Goal: Use online tool/utility: Utilize a website feature to perform a specific function

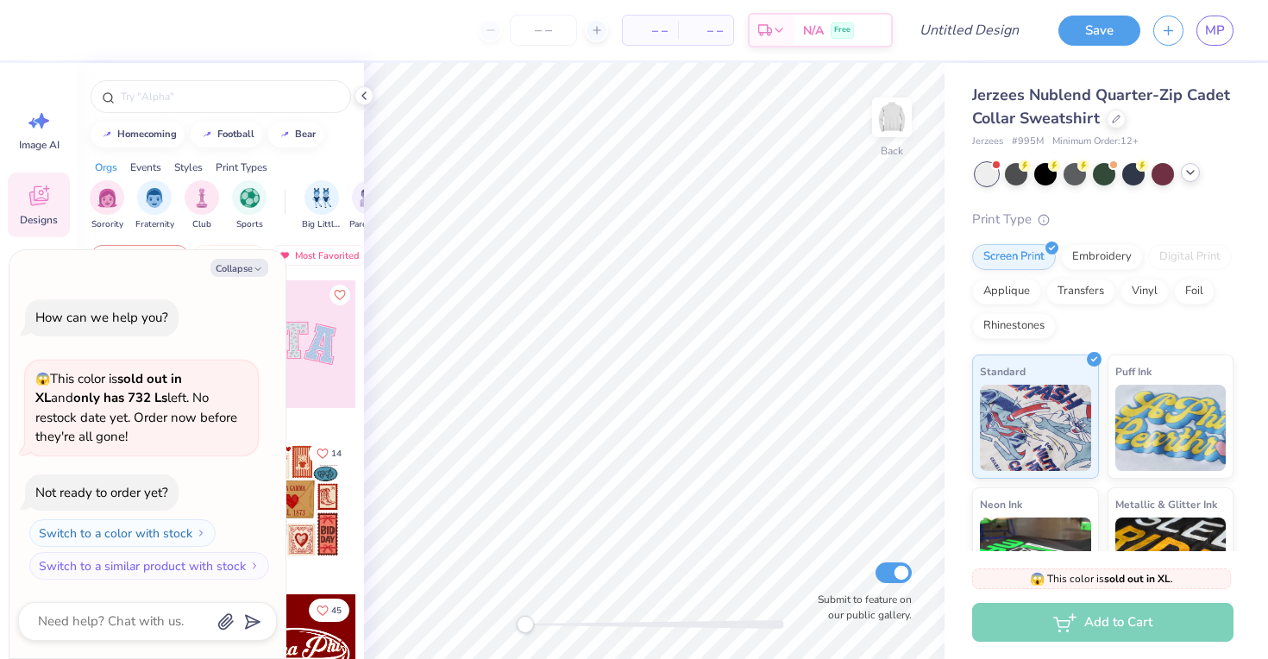
click at [1186, 173] on icon at bounding box center [1191, 173] width 14 height 14
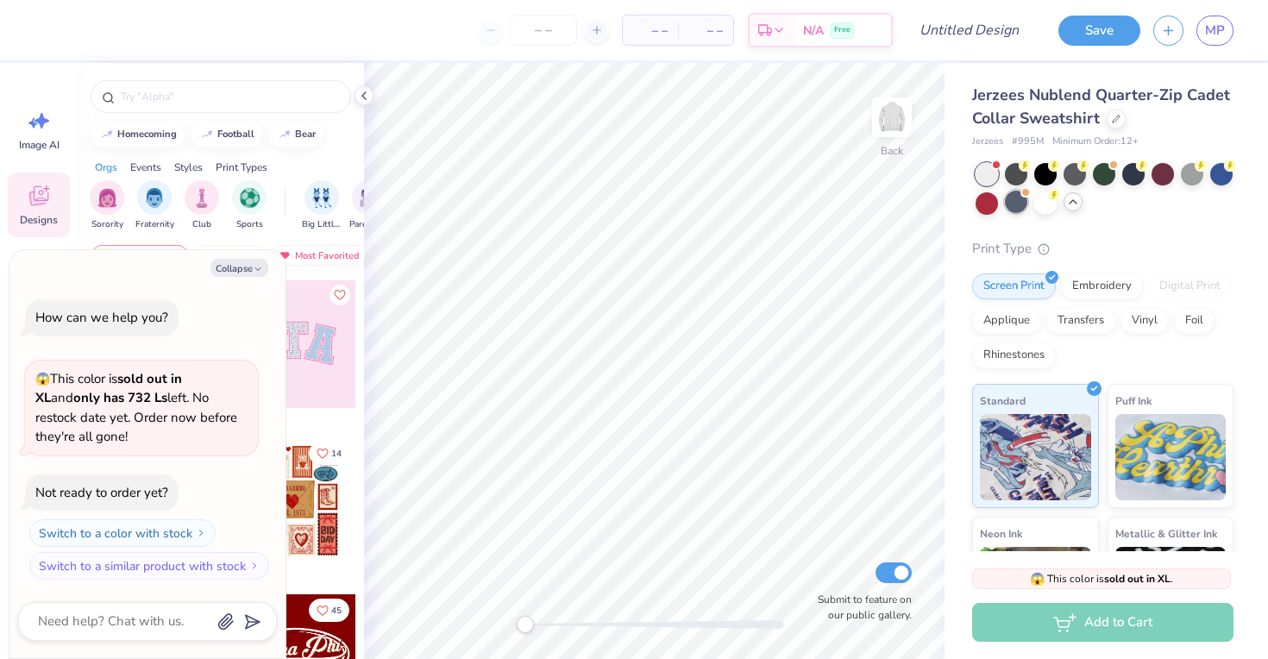
click at [1025, 201] on div at bounding box center [1016, 202] width 22 height 22
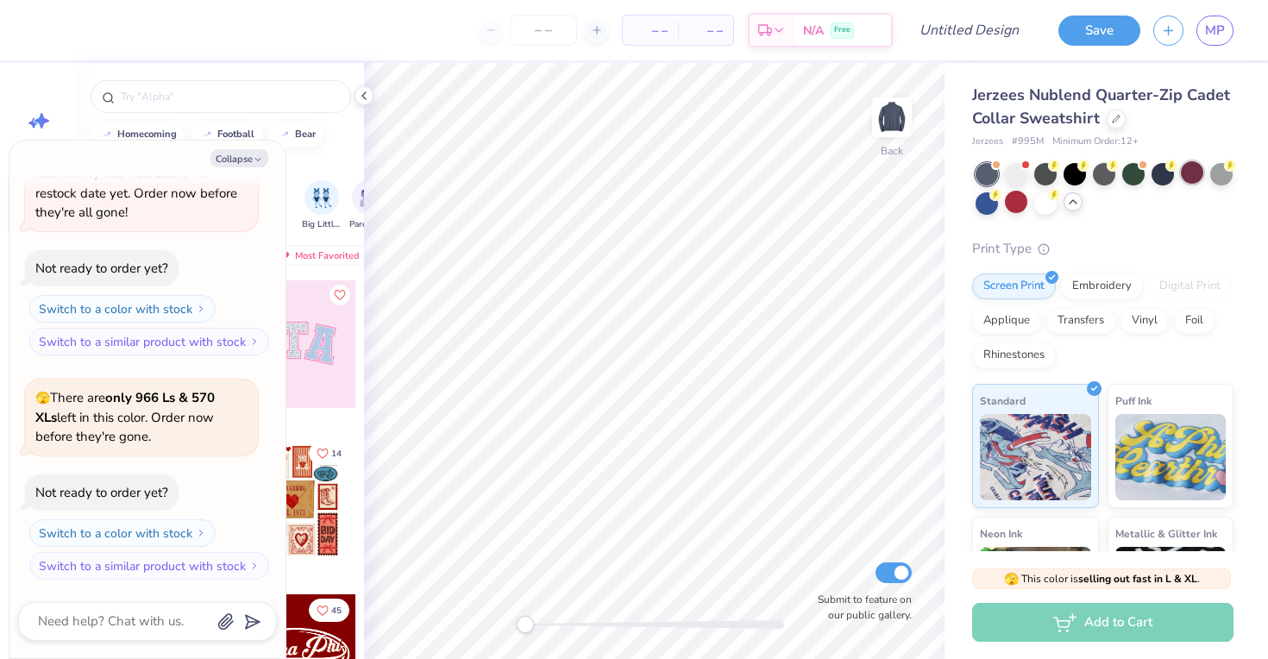
click at [1183, 176] on div at bounding box center [1192, 172] width 22 height 22
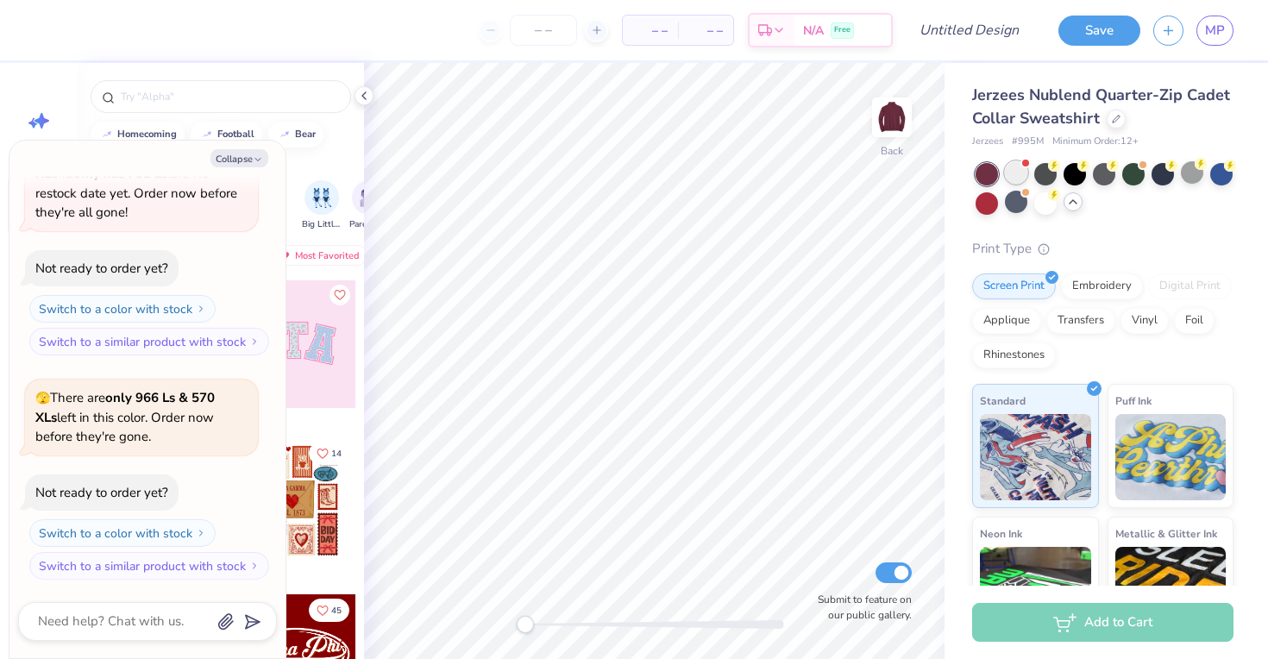
click at [1010, 173] on div at bounding box center [1016, 172] width 22 height 22
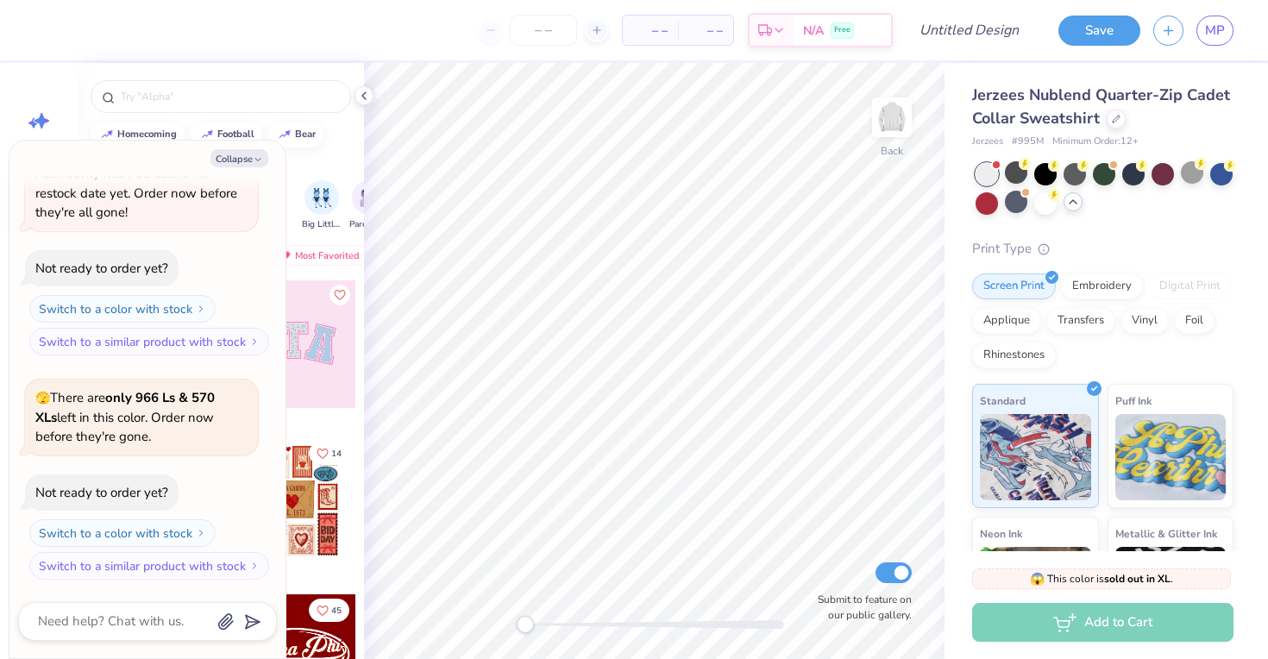
scroll to position [358, 0]
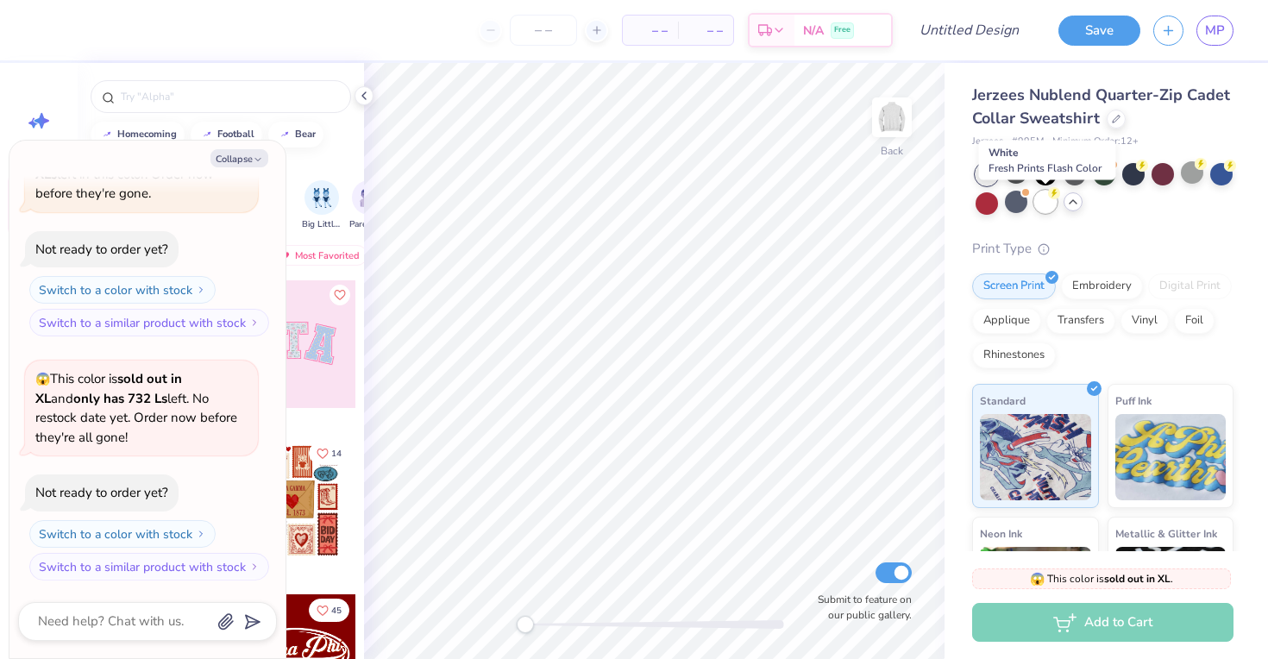
click at [1039, 196] on div at bounding box center [1046, 202] width 22 height 22
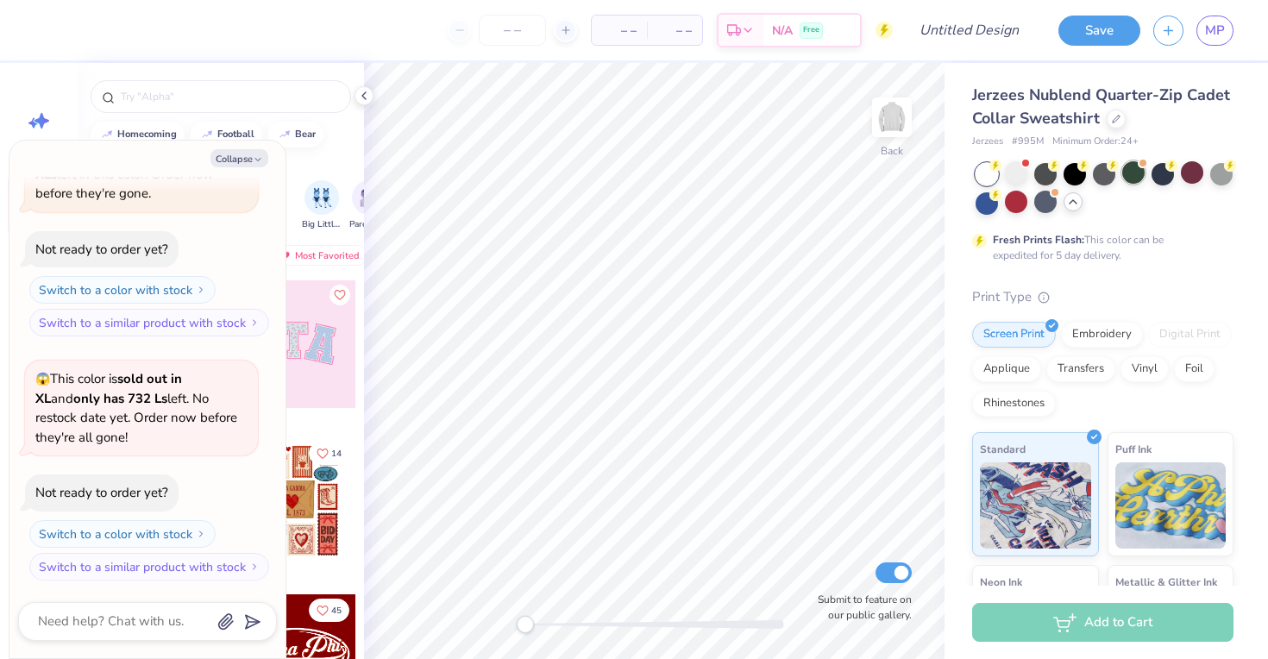
click at [1142, 181] on div at bounding box center [1134, 172] width 22 height 22
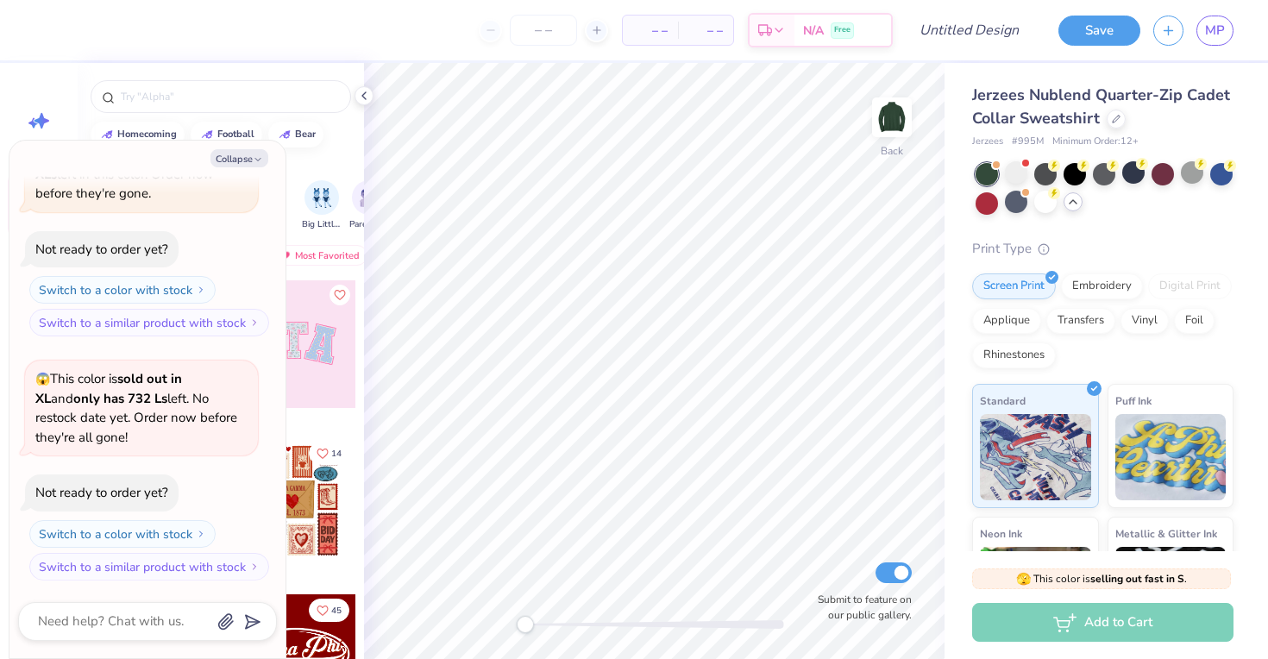
scroll to position [582, 0]
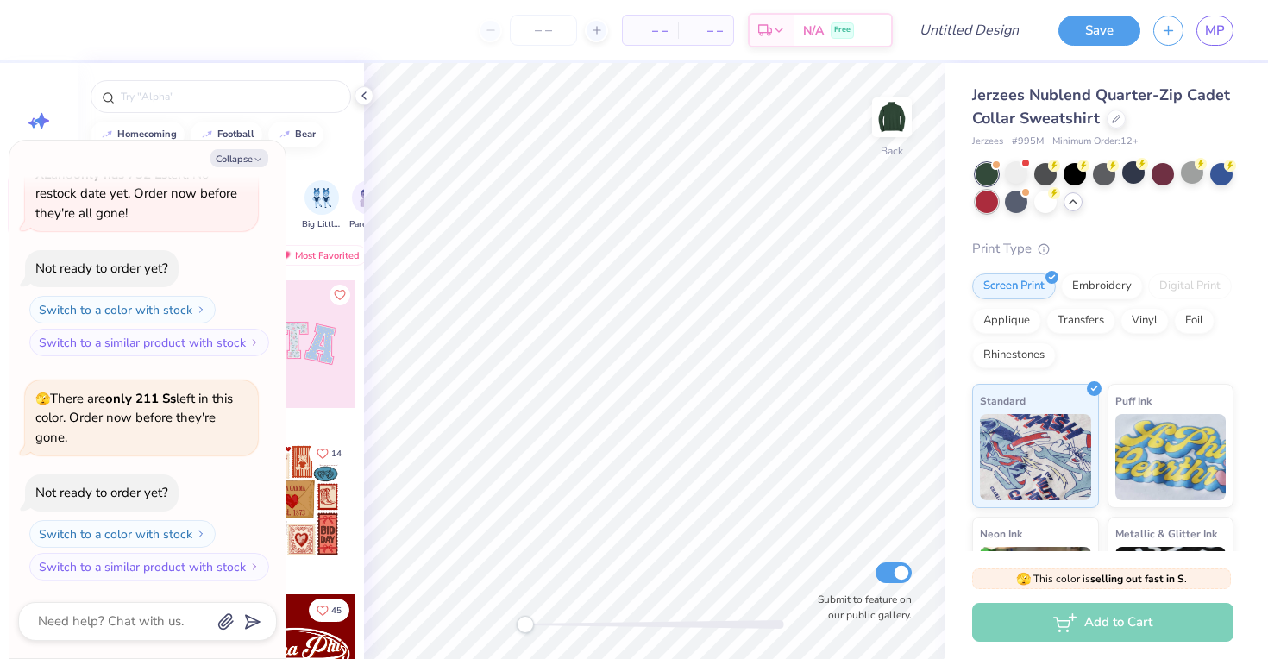
click at [989, 201] on div at bounding box center [987, 202] width 22 height 22
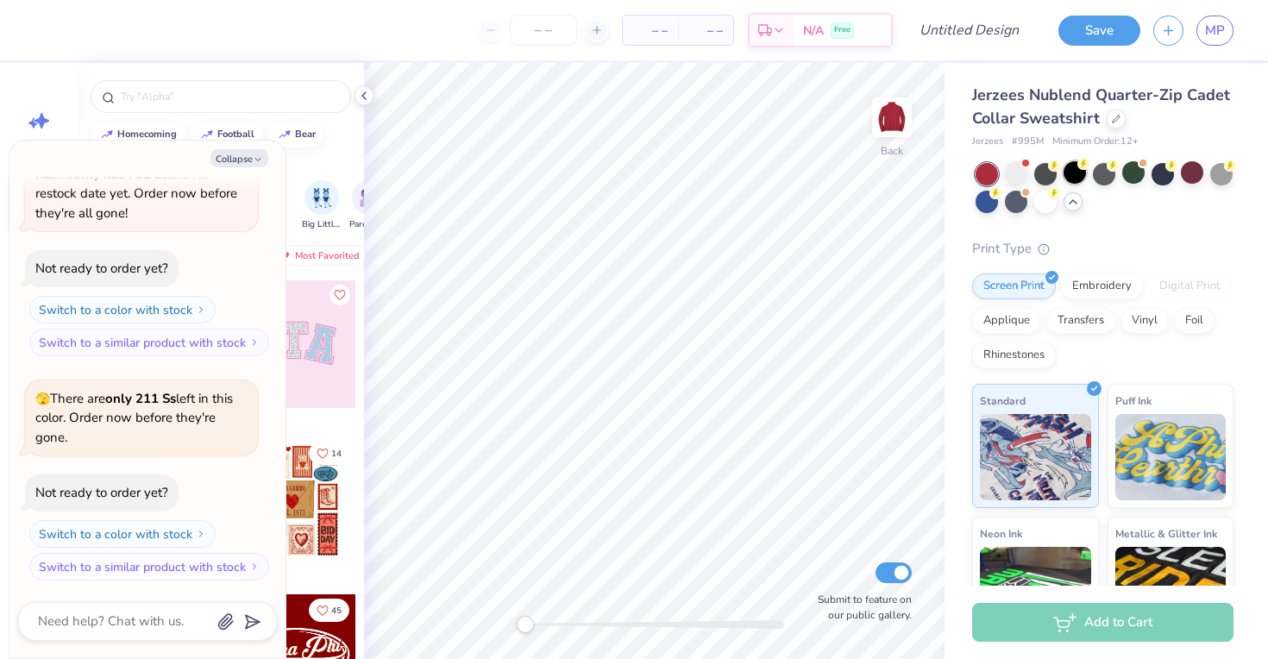
click at [1080, 165] on circle at bounding box center [1084, 164] width 12 height 12
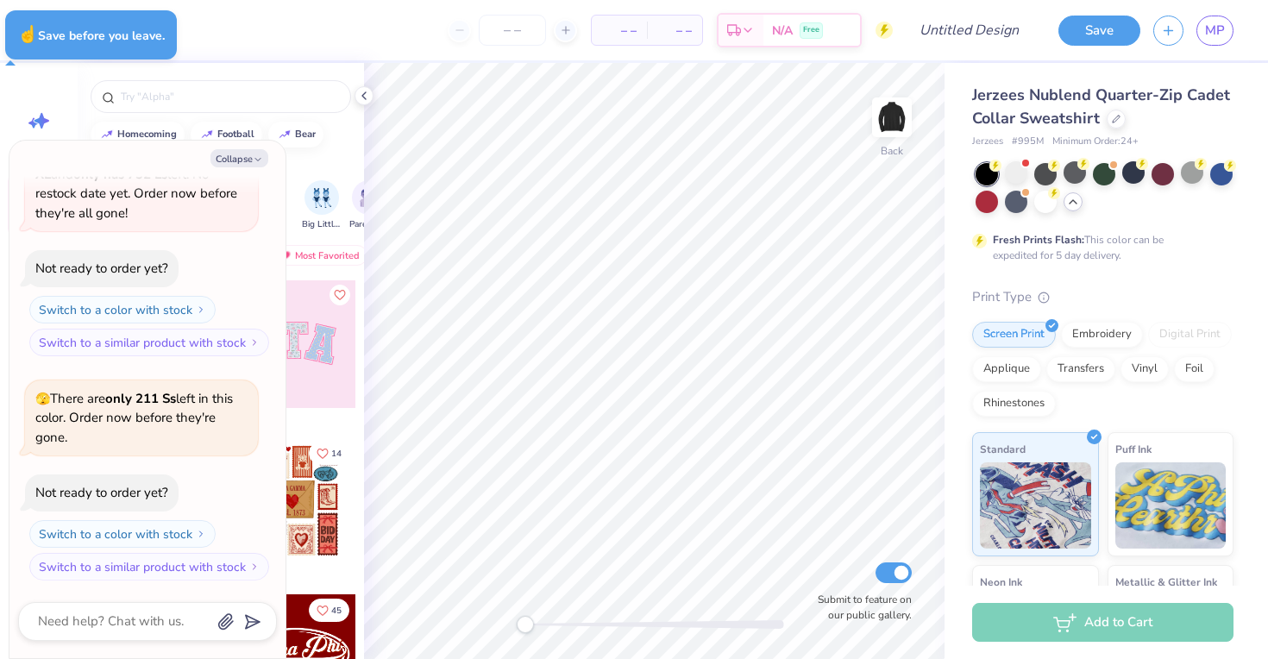
type textarea "x"
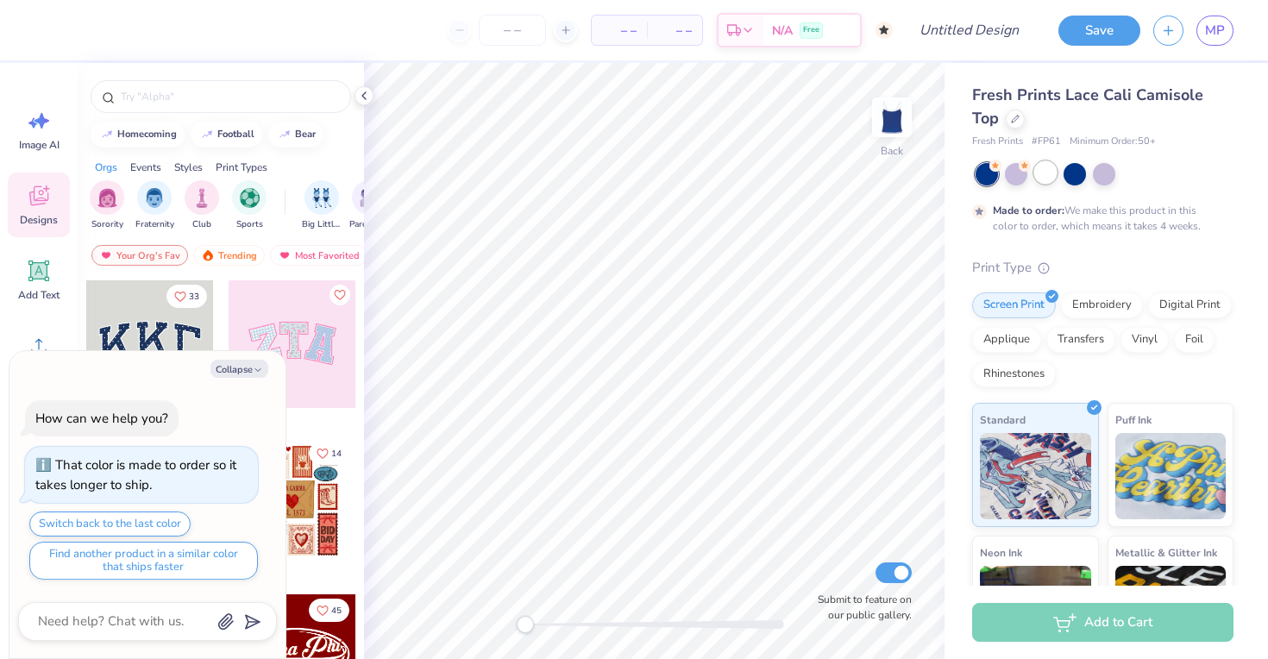
click at [1046, 174] on div at bounding box center [1046, 172] width 22 height 22
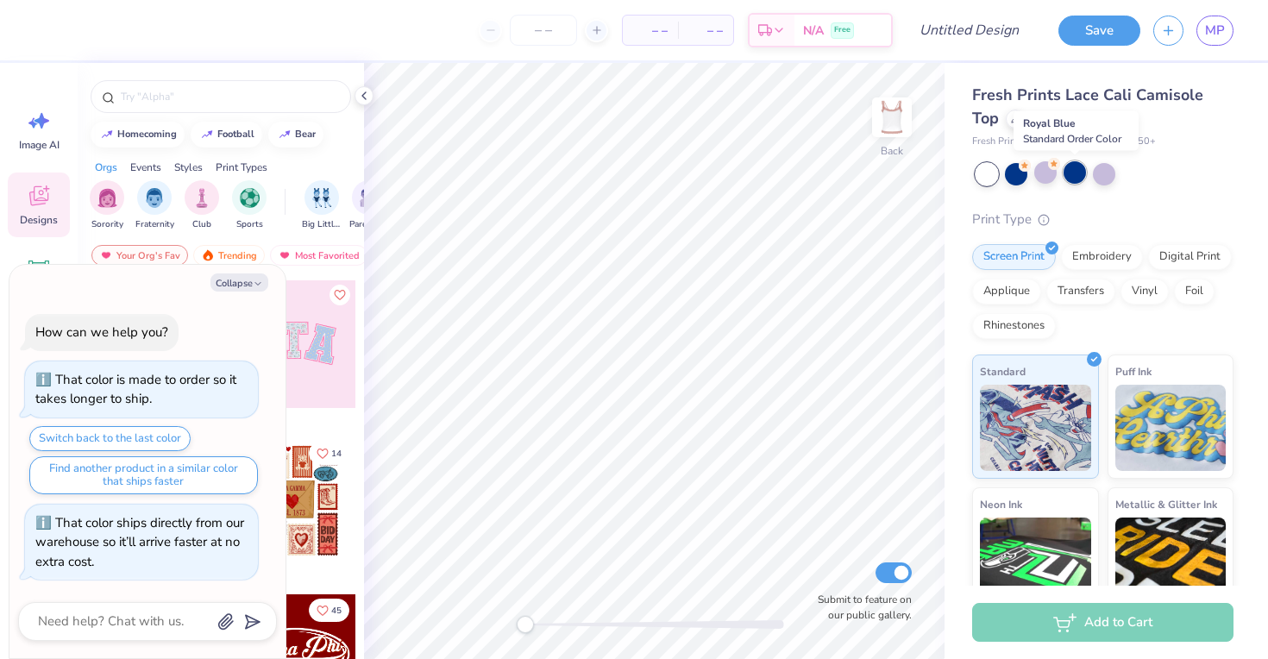
click at [1073, 179] on div at bounding box center [1075, 172] width 22 height 22
click at [1068, 184] on div at bounding box center [1075, 172] width 22 height 22
click at [261, 280] on icon "button" at bounding box center [258, 284] width 10 height 10
type textarea "x"
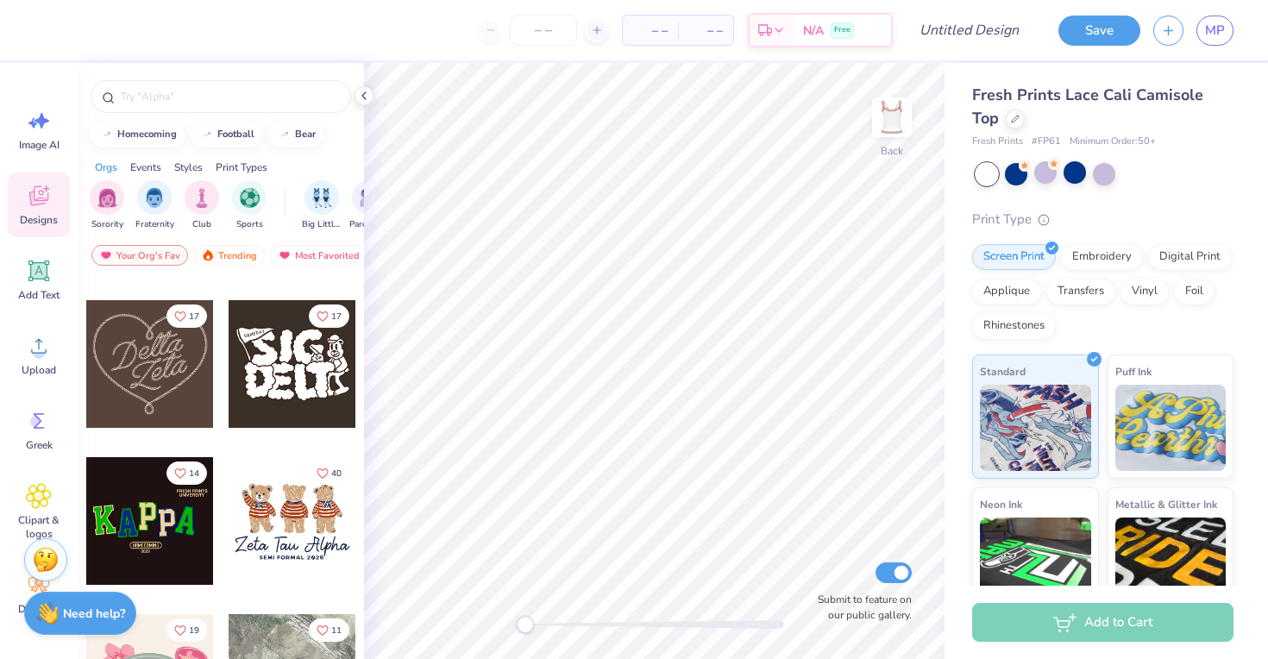
scroll to position [604, 0]
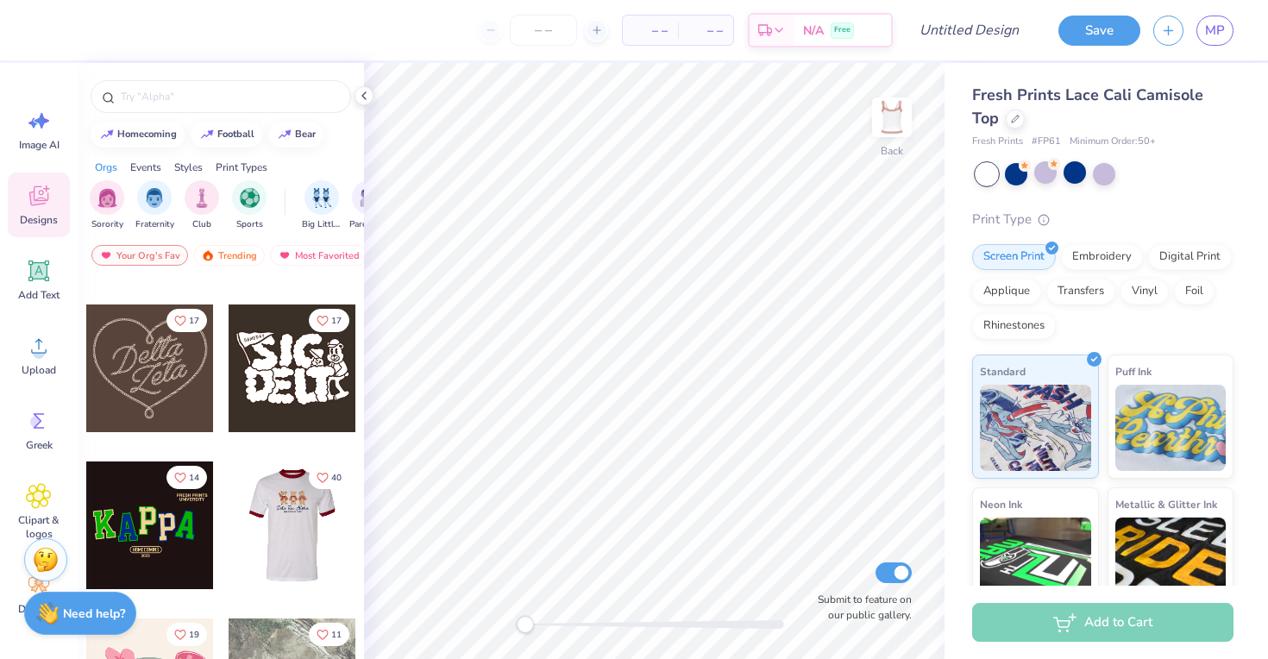
click at [308, 517] on div at bounding box center [292, 526] width 383 height 128
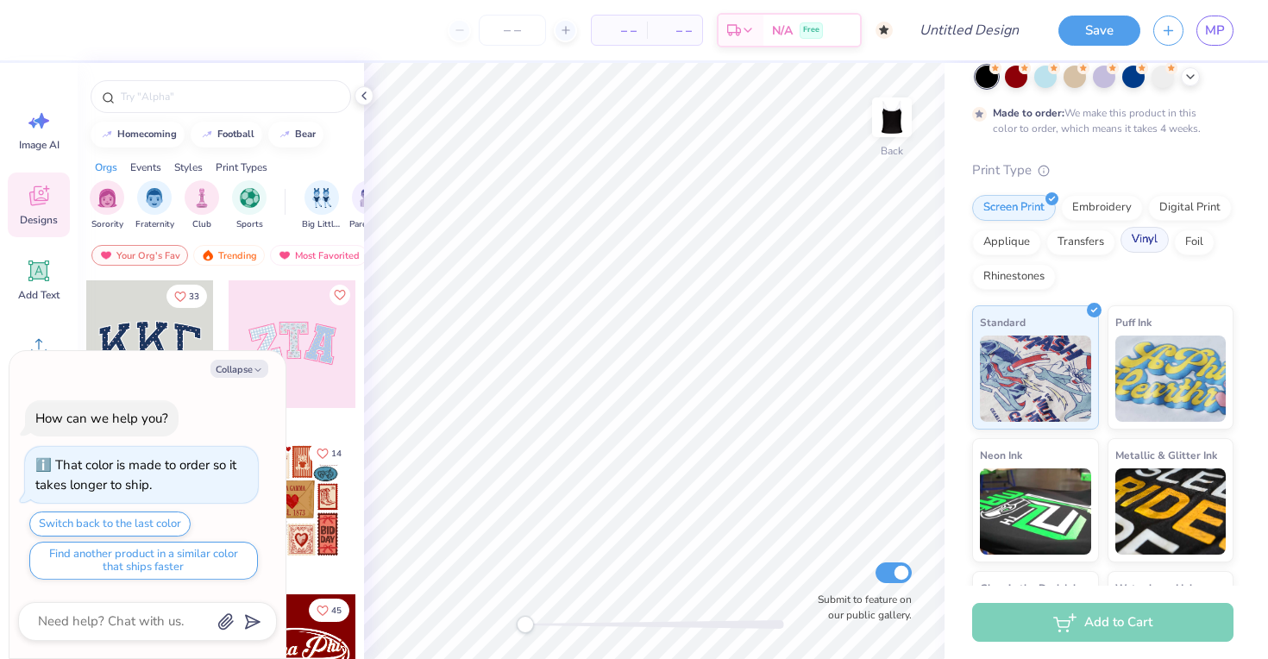
scroll to position [97, 0]
click at [1048, 85] on div at bounding box center [1046, 76] width 22 height 22
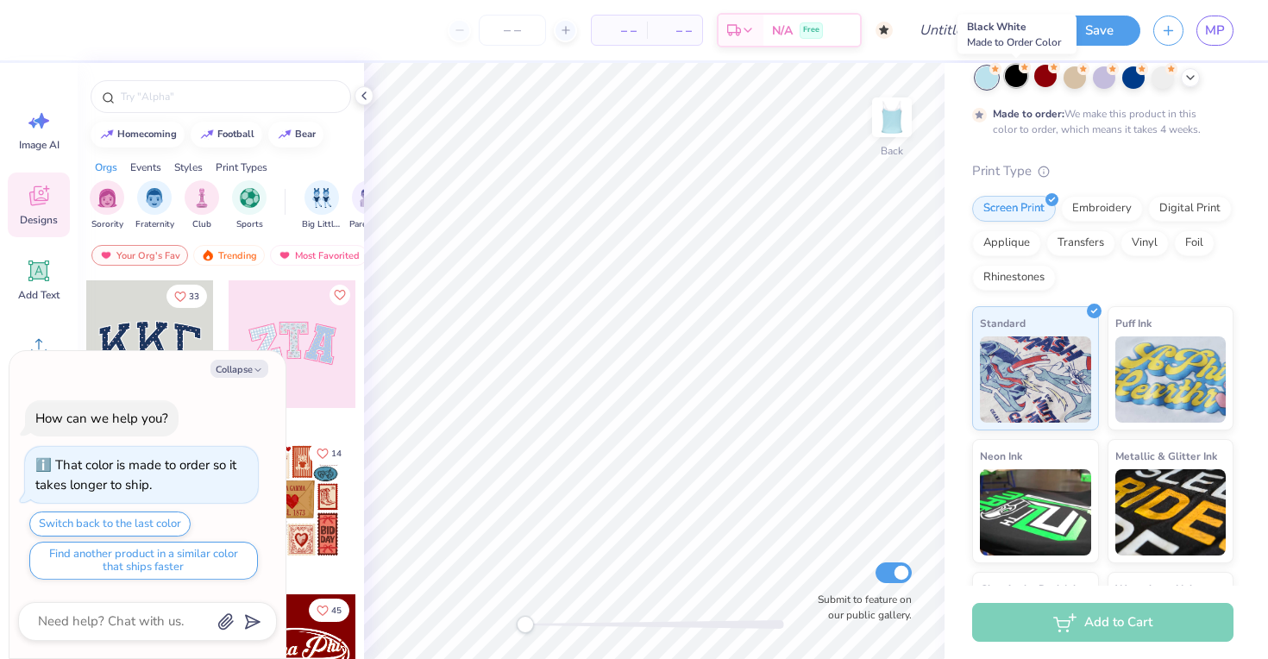
click at [1021, 80] on div at bounding box center [1016, 76] width 22 height 22
click at [1068, 79] on div at bounding box center [1075, 76] width 22 height 22
click at [1168, 77] on div at bounding box center [1163, 76] width 22 height 22
click at [1190, 84] on div at bounding box center [1190, 75] width 19 height 19
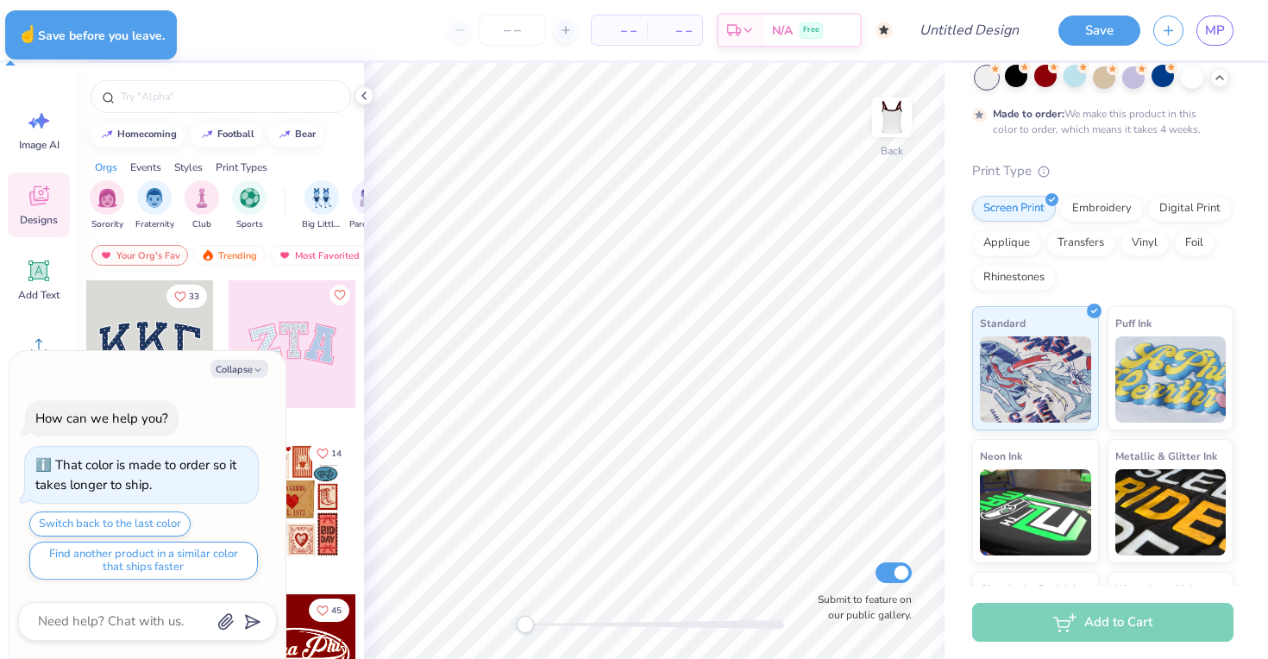
type textarea "x"
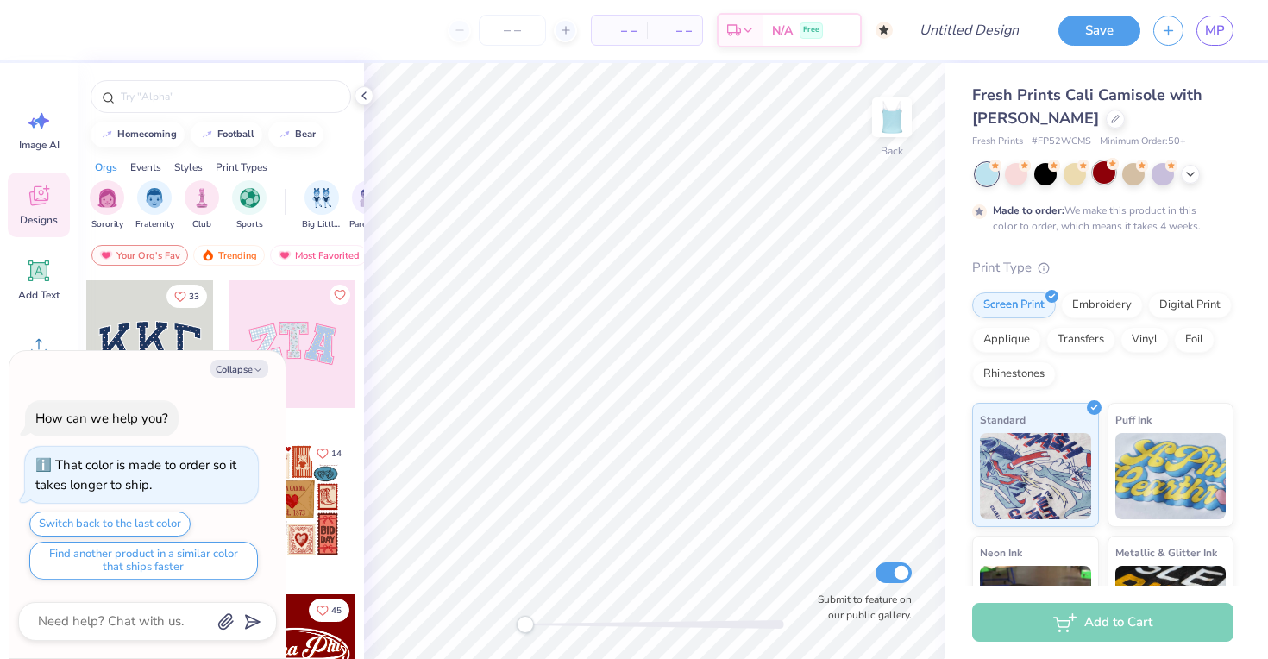
click at [1112, 178] on div at bounding box center [1104, 172] width 22 height 22
click at [1049, 169] on icon at bounding box center [1054, 164] width 12 height 12
click at [1192, 169] on icon at bounding box center [1191, 173] width 14 height 14
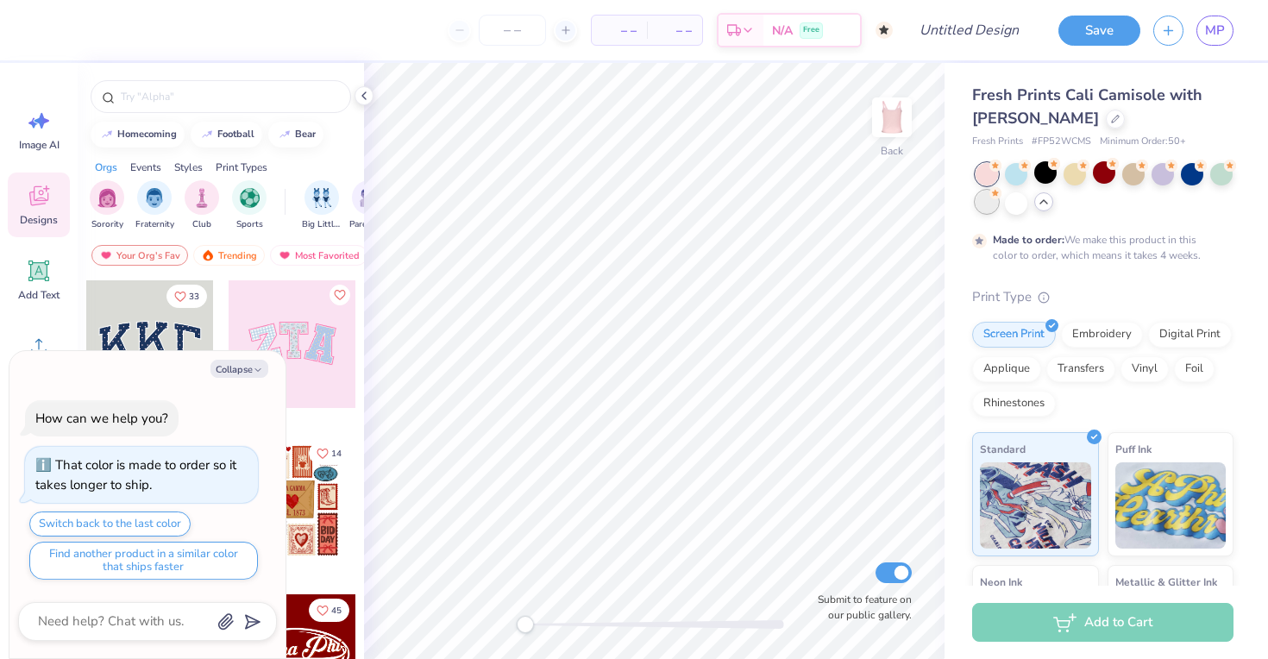
click at [997, 198] on circle at bounding box center [996, 193] width 12 height 12
click at [990, 205] on div at bounding box center [987, 202] width 22 height 22
click at [1015, 206] on div at bounding box center [1016, 202] width 22 height 22
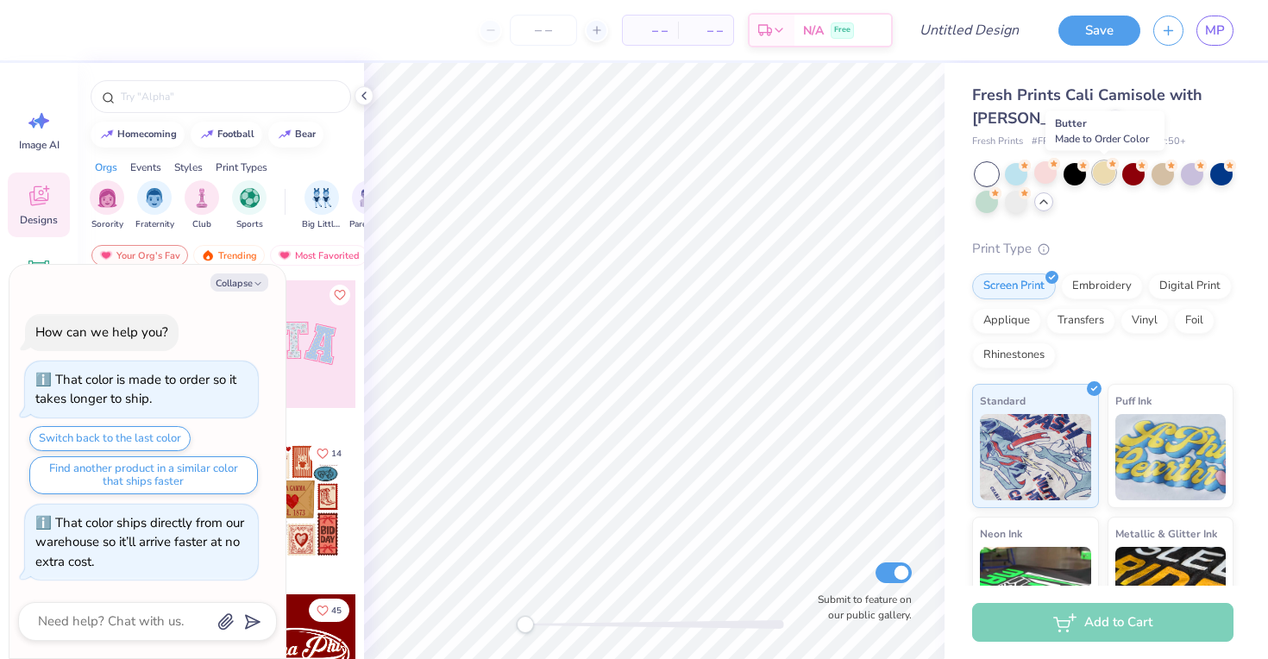
click at [1100, 168] on div at bounding box center [1104, 172] width 22 height 22
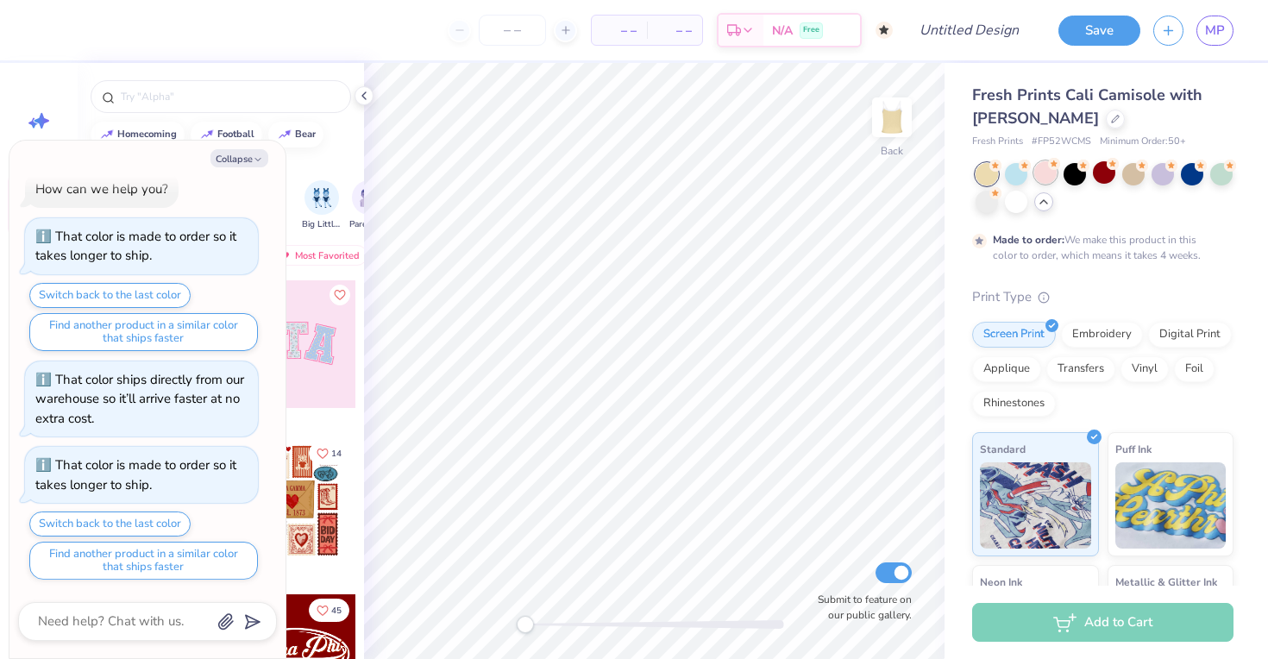
click at [1036, 170] on div at bounding box center [1046, 172] width 22 height 22
click at [1017, 168] on div at bounding box center [1016, 172] width 22 height 22
click at [1158, 173] on div at bounding box center [1163, 172] width 22 height 22
click at [1198, 181] on div at bounding box center [1192, 172] width 22 height 22
click at [1220, 180] on div at bounding box center [1222, 172] width 22 height 22
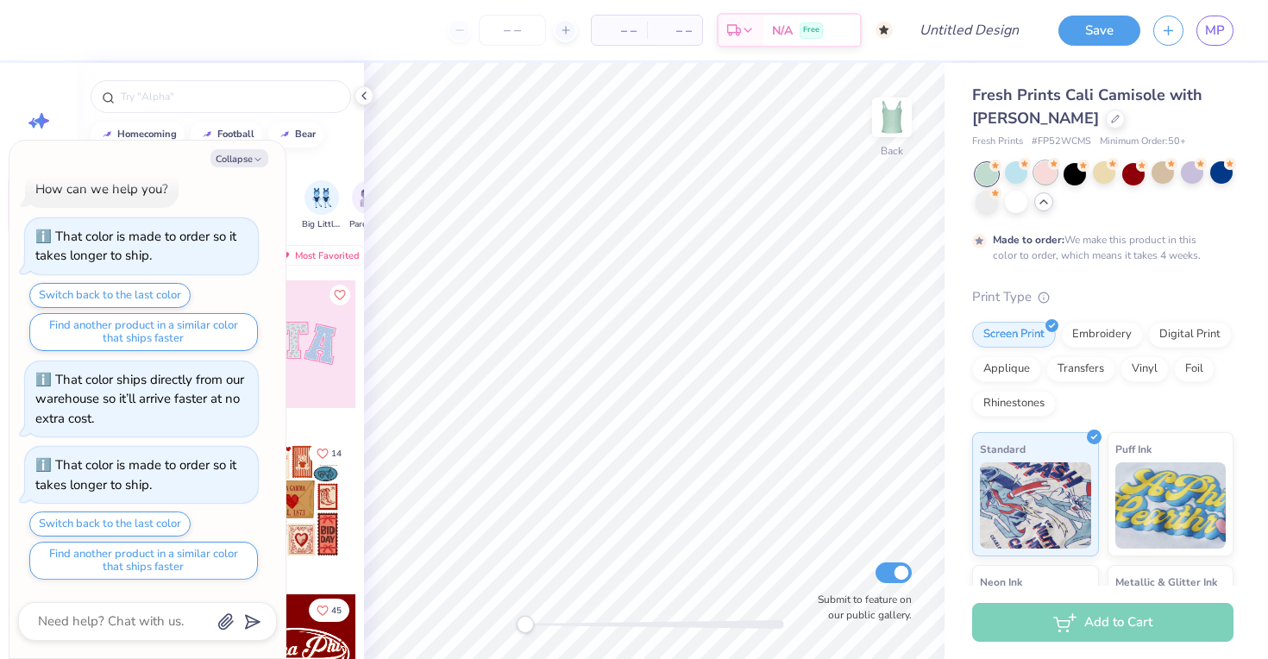
click at [1039, 176] on div at bounding box center [1046, 172] width 22 height 22
click at [233, 155] on button "Collapse" at bounding box center [240, 158] width 58 height 18
type textarea "x"
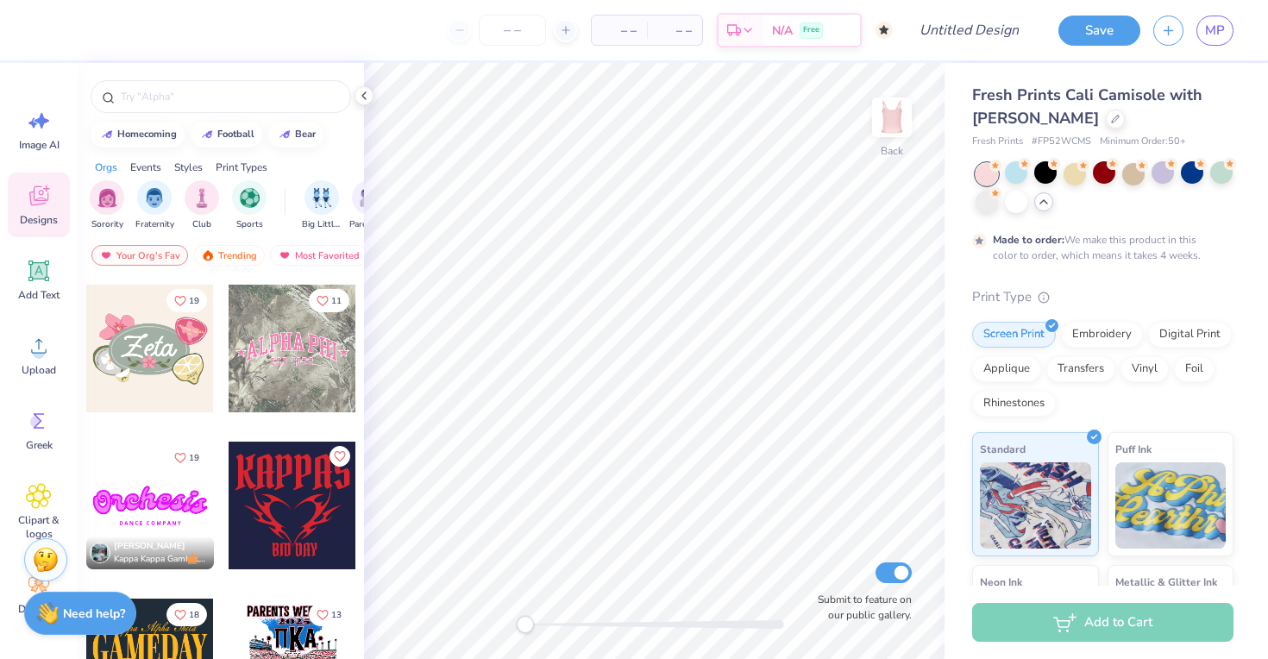
scroll to position [939, 0]
click at [266, 347] on div at bounding box center [293, 348] width 128 height 128
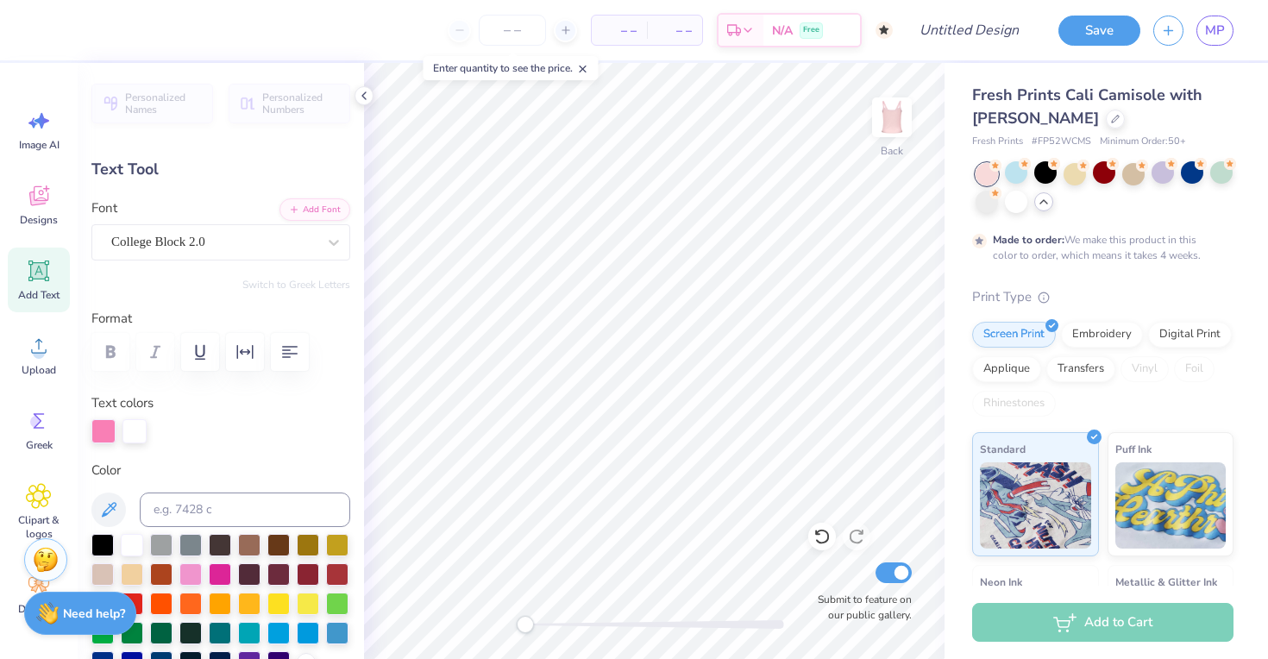
scroll to position [0, 6]
type textarea "DELTA PHI EPSILON"
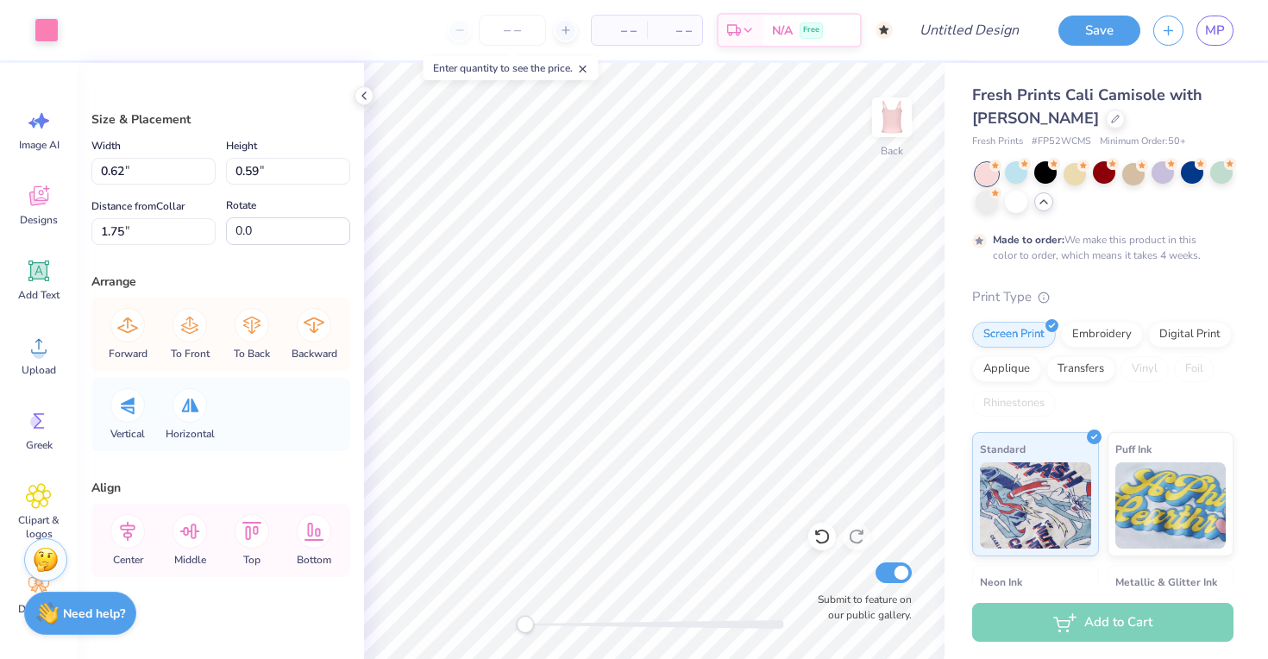
type input "0.72"
type input "0.68"
type input "1.70"
type input "0.62"
type input "0.59"
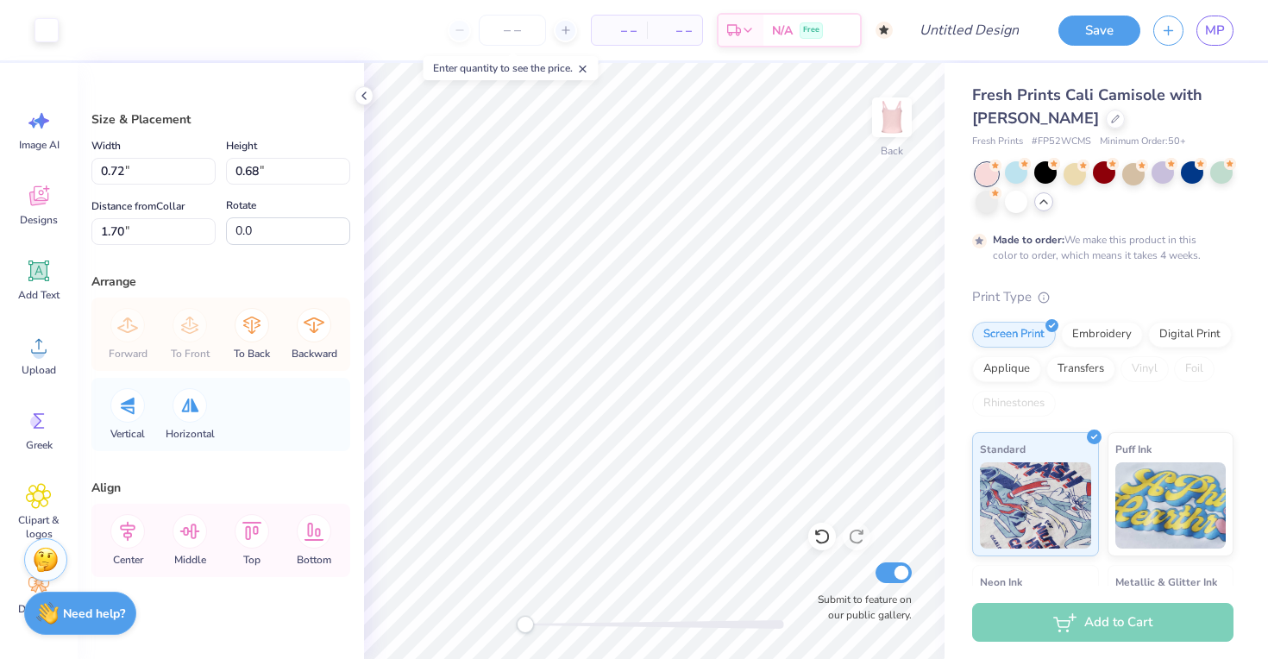
type input "2.41"
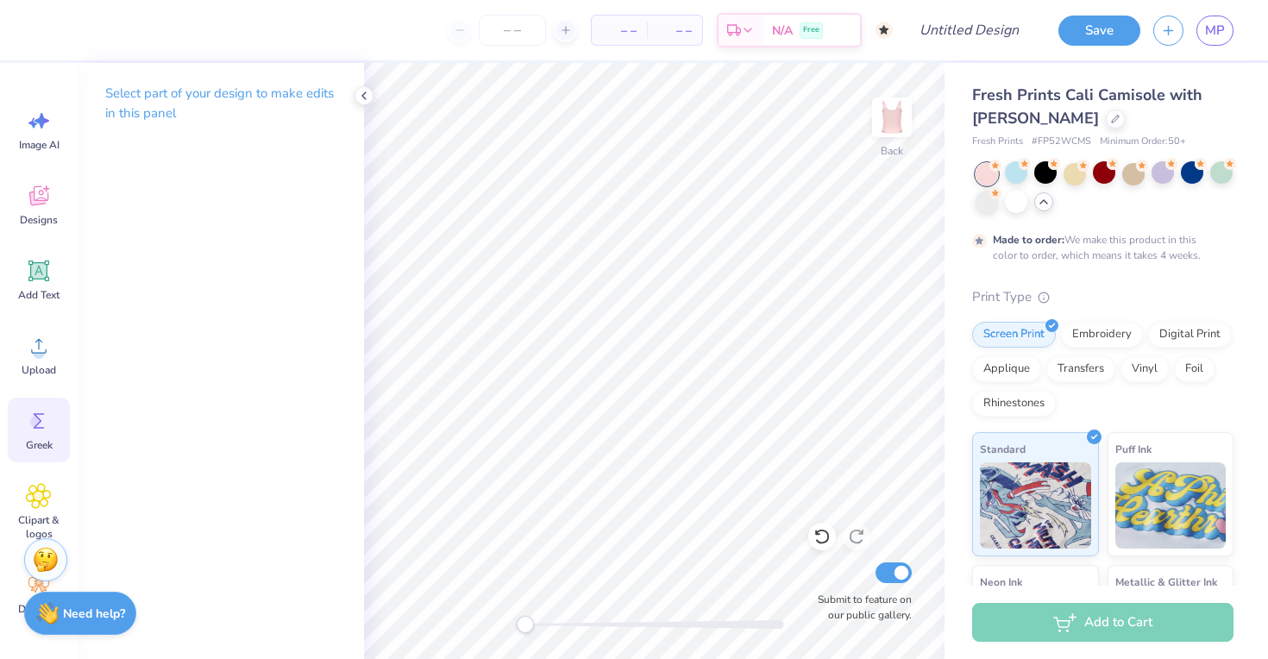
click at [35, 421] on circle at bounding box center [36, 422] width 12 height 12
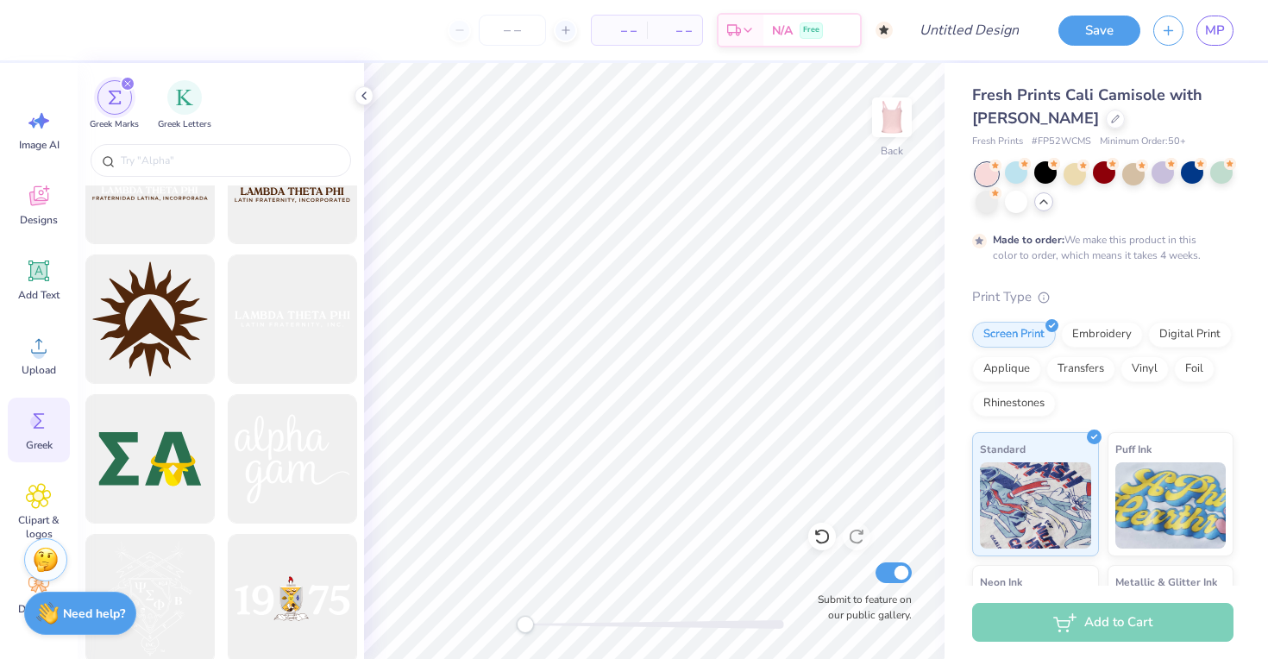
scroll to position [7410, 0]
